Goal: Obtain resource: Obtain resource

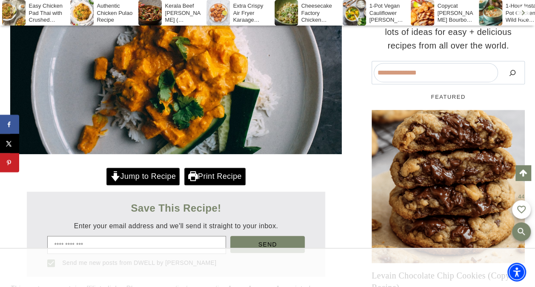
click at [122, 176] on link "Jump to Recipe" at bounding box center [142, 176] width 73 height 17
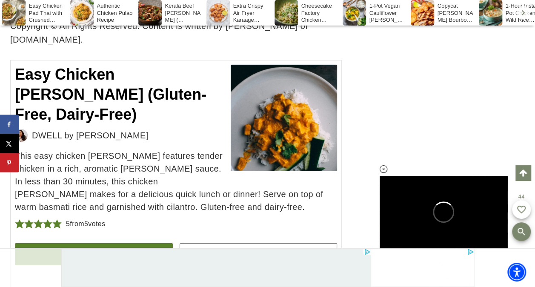
click at [80, 243] on link "Print Recipe" at bounding box center [94, 254] width 158 height 22
